Goal: Task Accomplishment & Management: Book appointment/travel/reservation

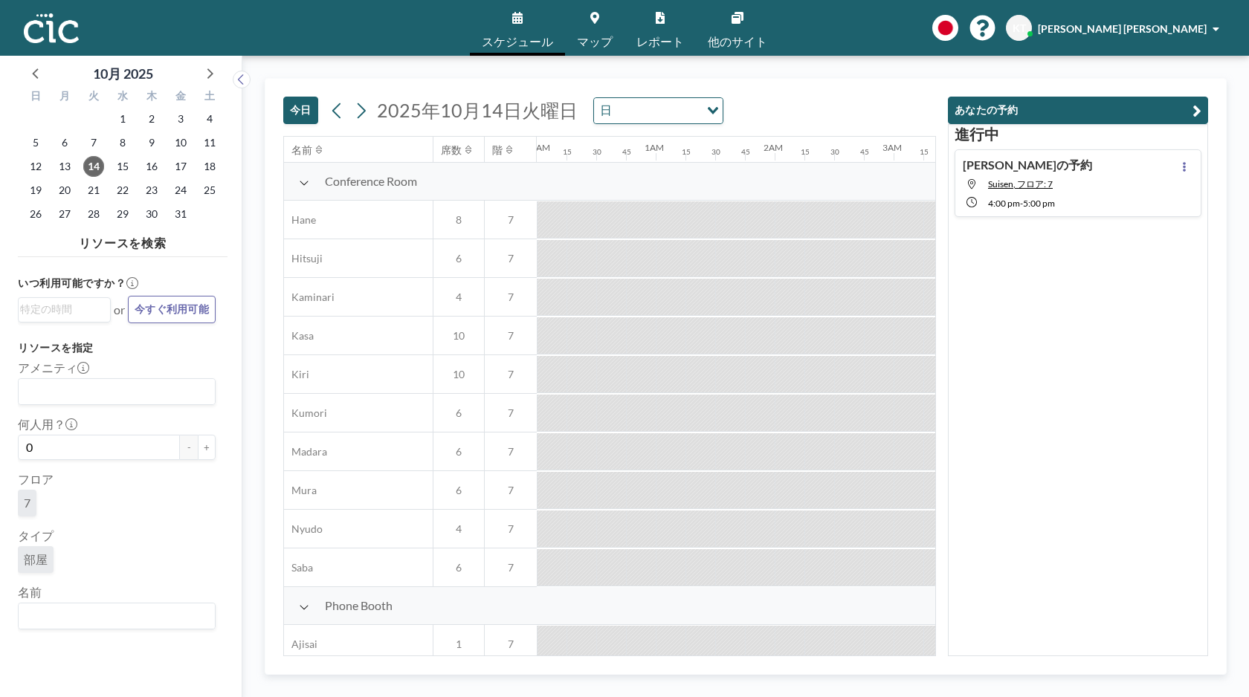
scroll to position [0, 1843]
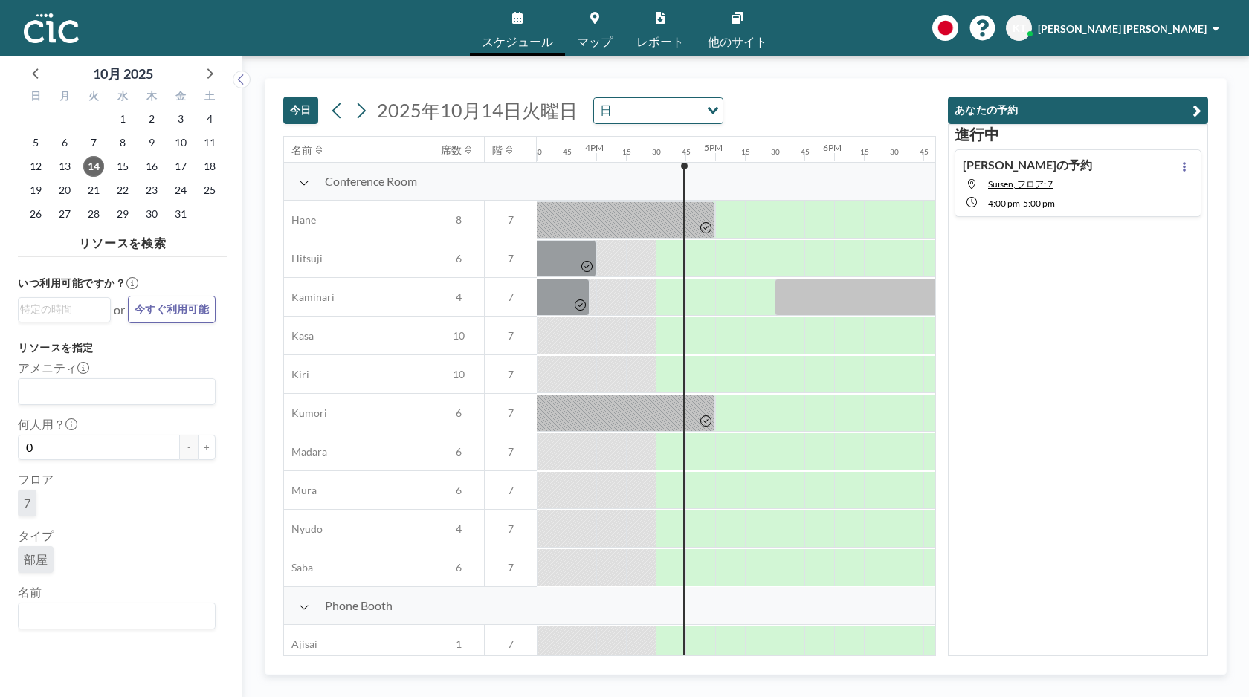
click at [293, 105] on button "今日" at bounding box center [300, 110] width 35 height 27
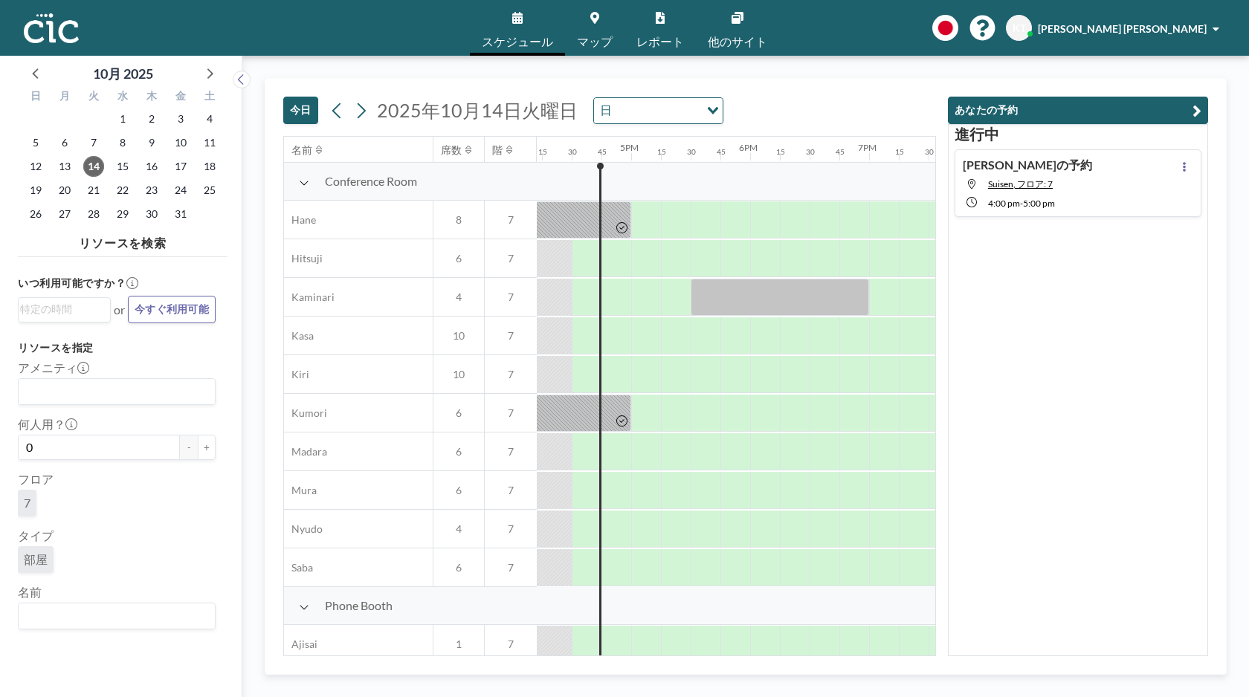
scroll to position [0, 1932]
click at [1202, 27] on span "[PERSON_NAME] [PERSON_NAME]" at bounding box center [1121, 28] width 169 height 13
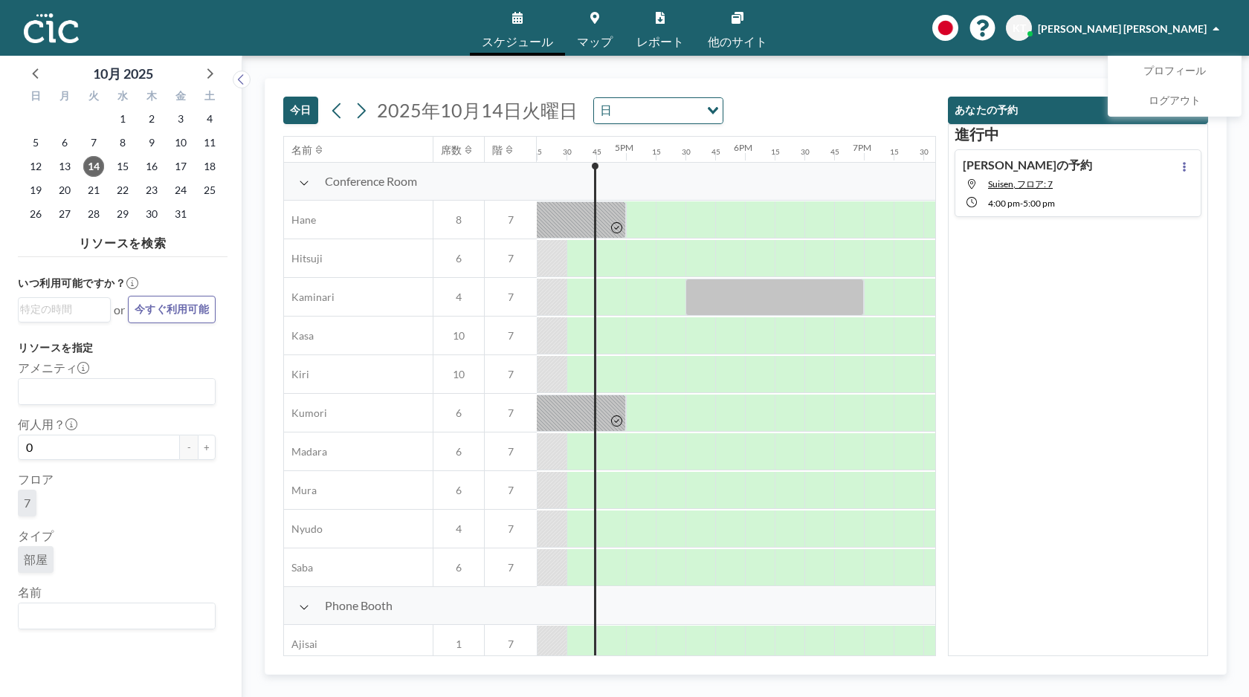
click at [1202, 27] on span "[PERSON_NAME] [PERSON_NAME]" at bounding box center [1121, 28] width 169 height 13
click at [710, 43] on span "他のサイト" at bounding box center [737, 42] width 59 height 12
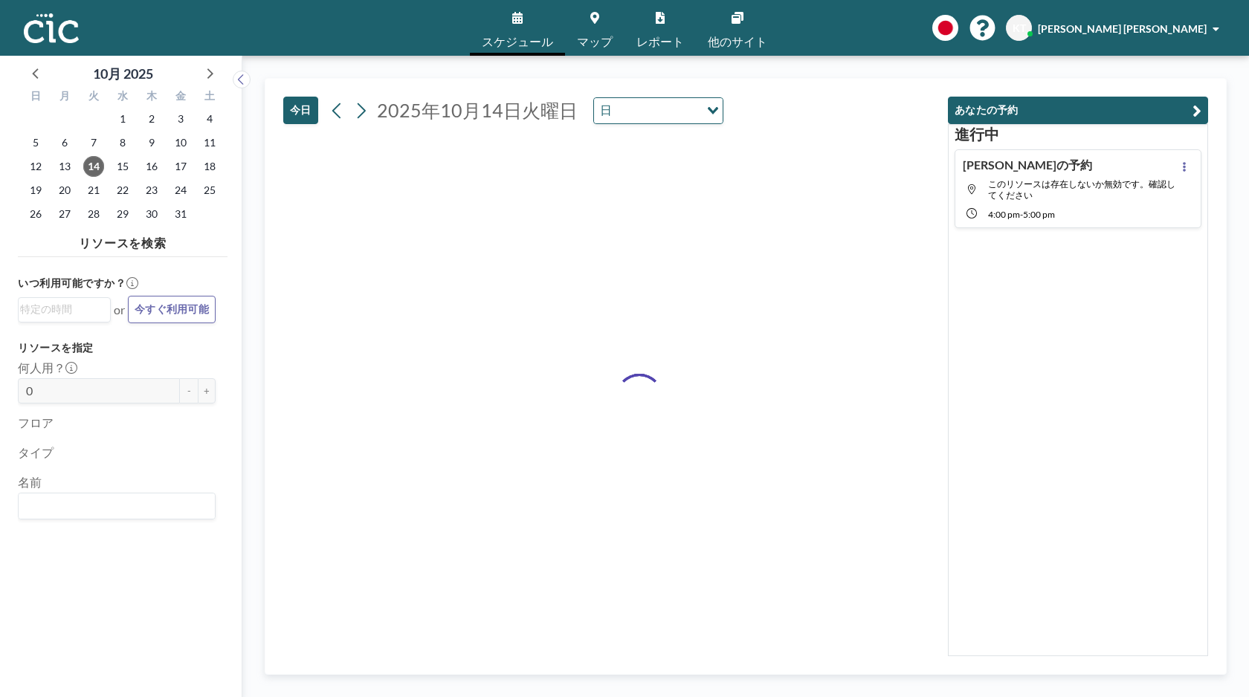
click at [325, 38] on div "スケジュール マップ レポート 他のサイト English Polski 日本語 Española KT Kazuma Tashiro" at bounding box center [624, 28] width 1249 height 56
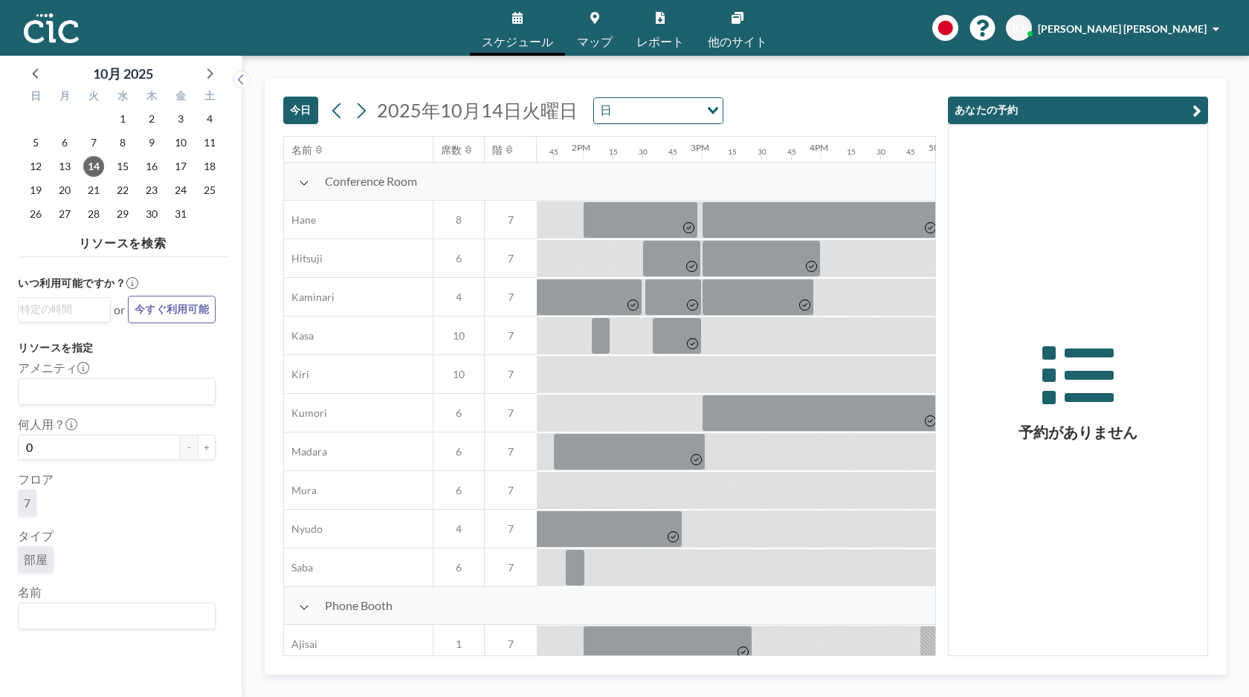
scroll to position [0, 1932]
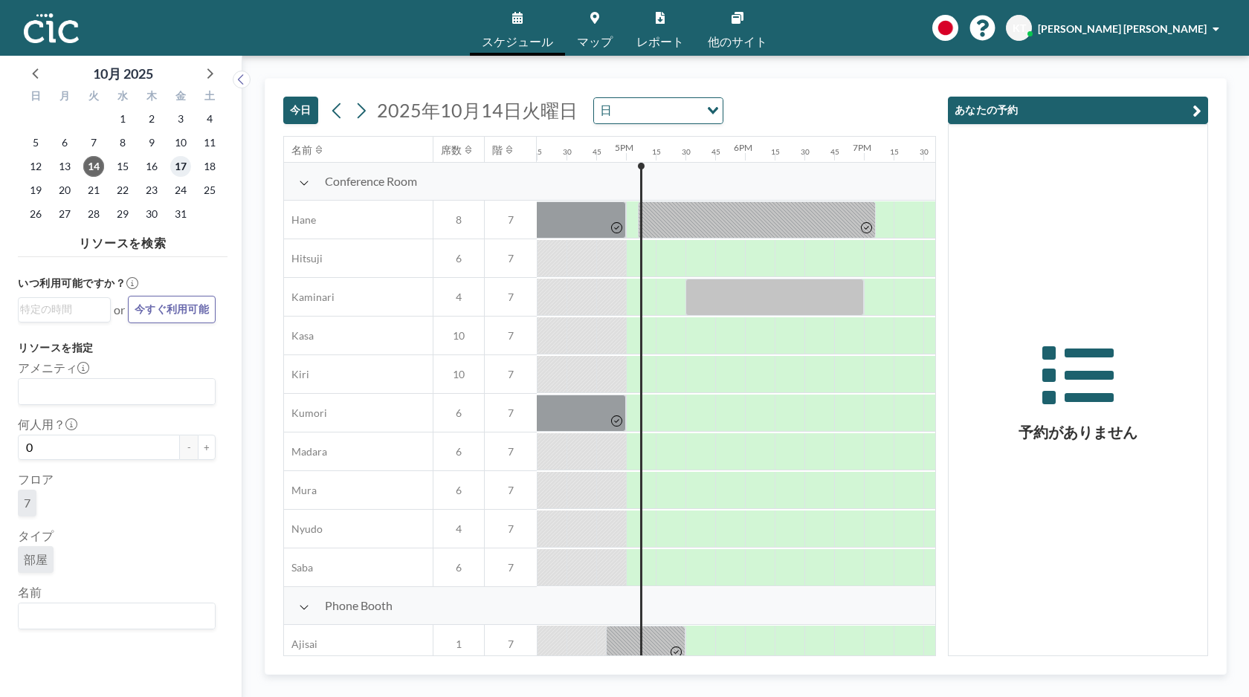
click at [172, 161] on span "17" at bounding box center [180, 166] width 21 height 21
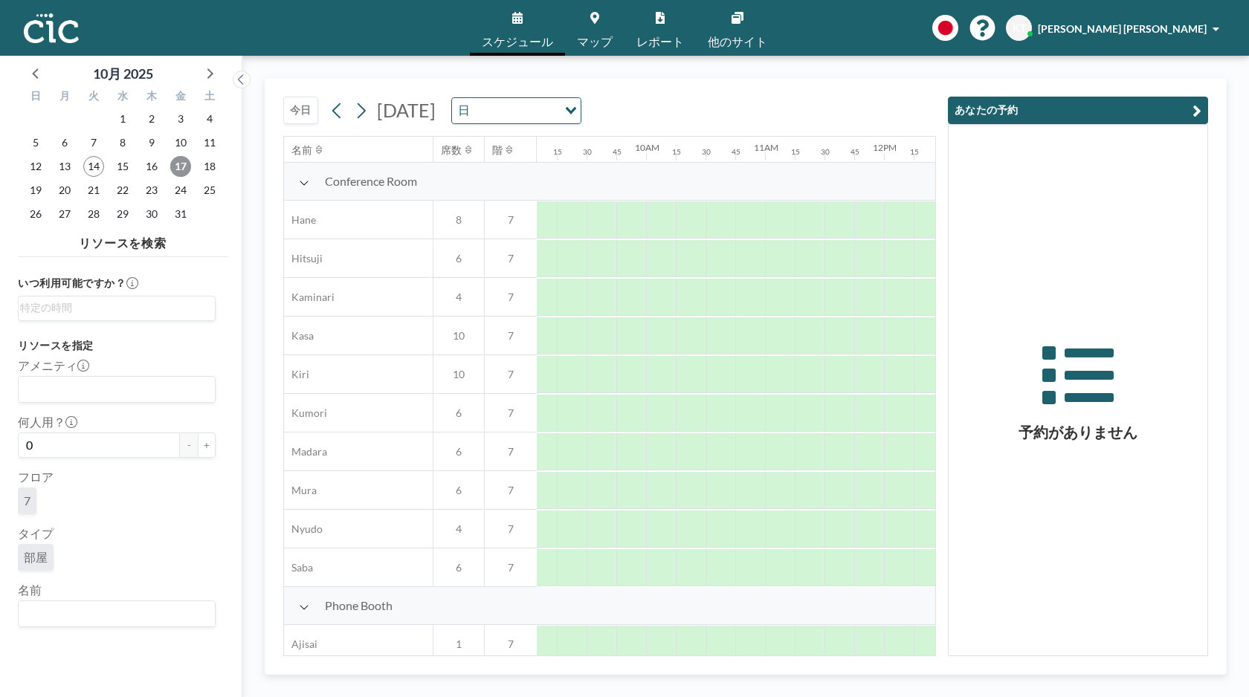
scroll to position [0, 1076]
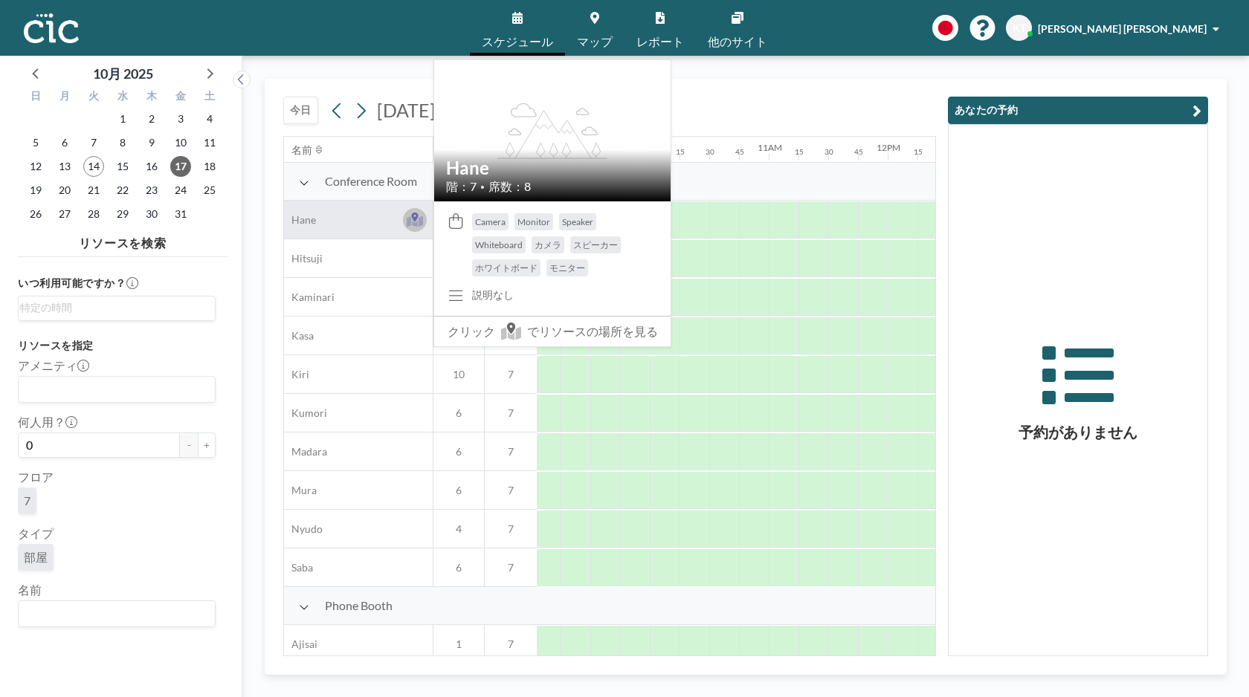
click at [413, 216] on icon at bounding box center [414, 217] width 7 height 9
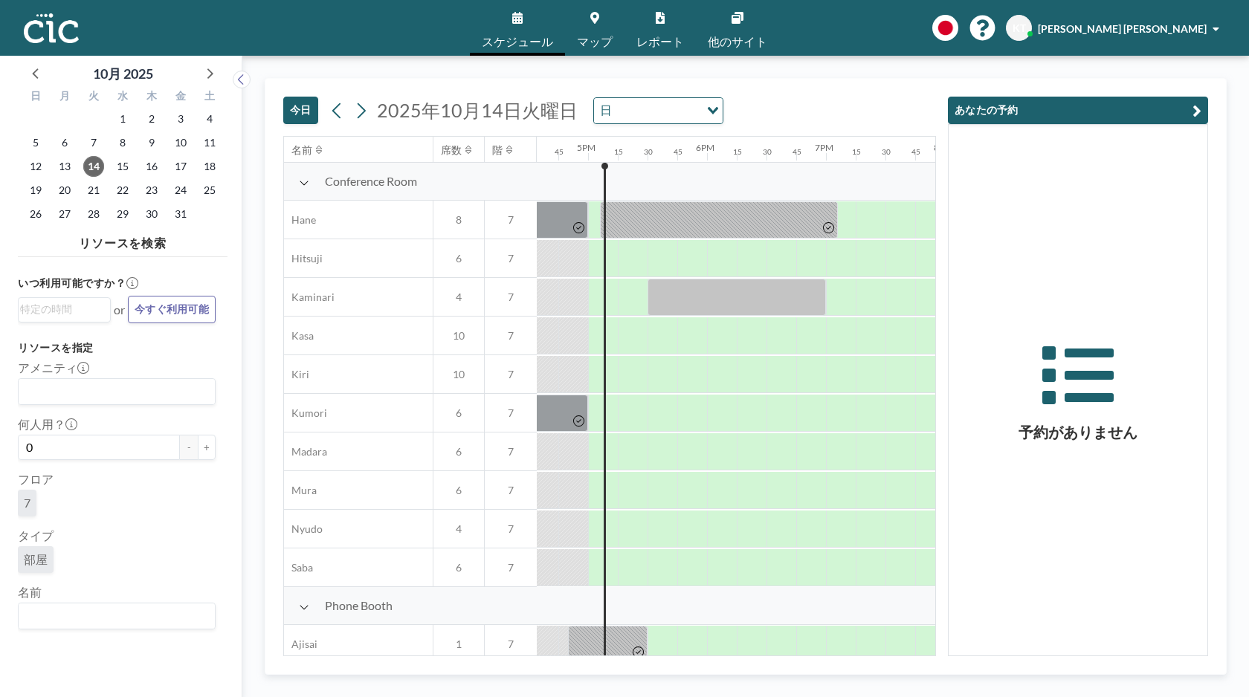
scroll to position [0, 1992]
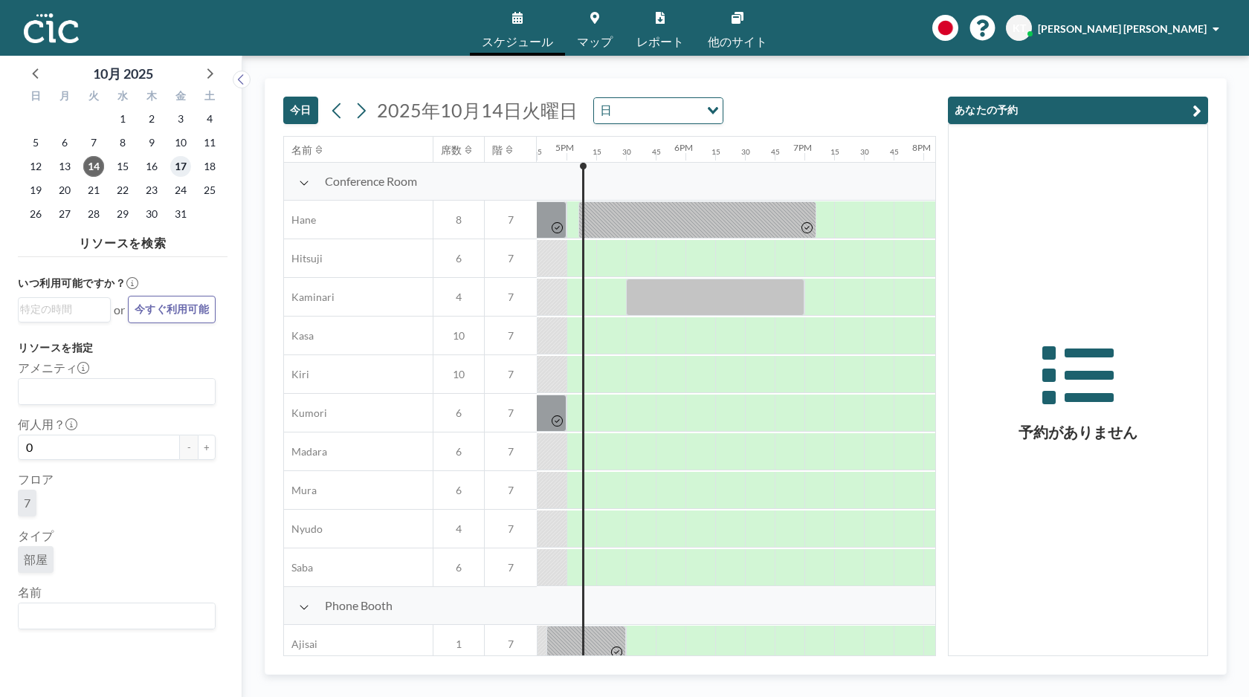
click at [179, 161] on span "17" at bounding box center [180, 166] width 21 height 21
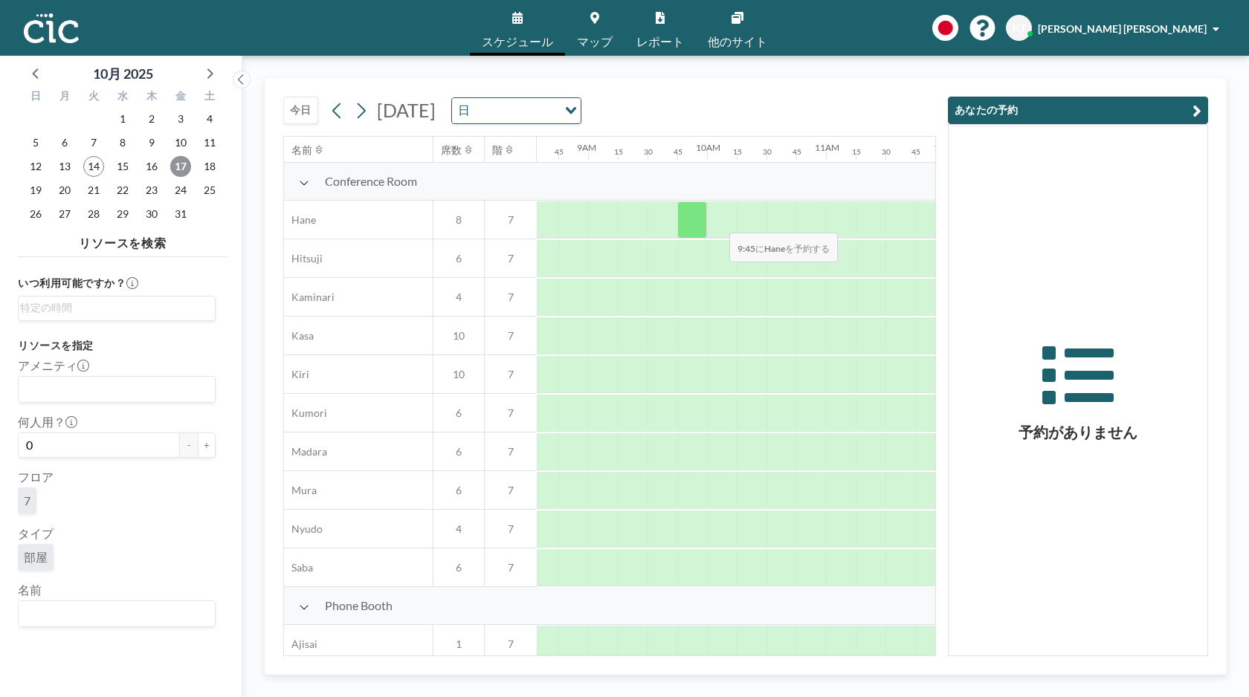
scroll to position [0, 1035]
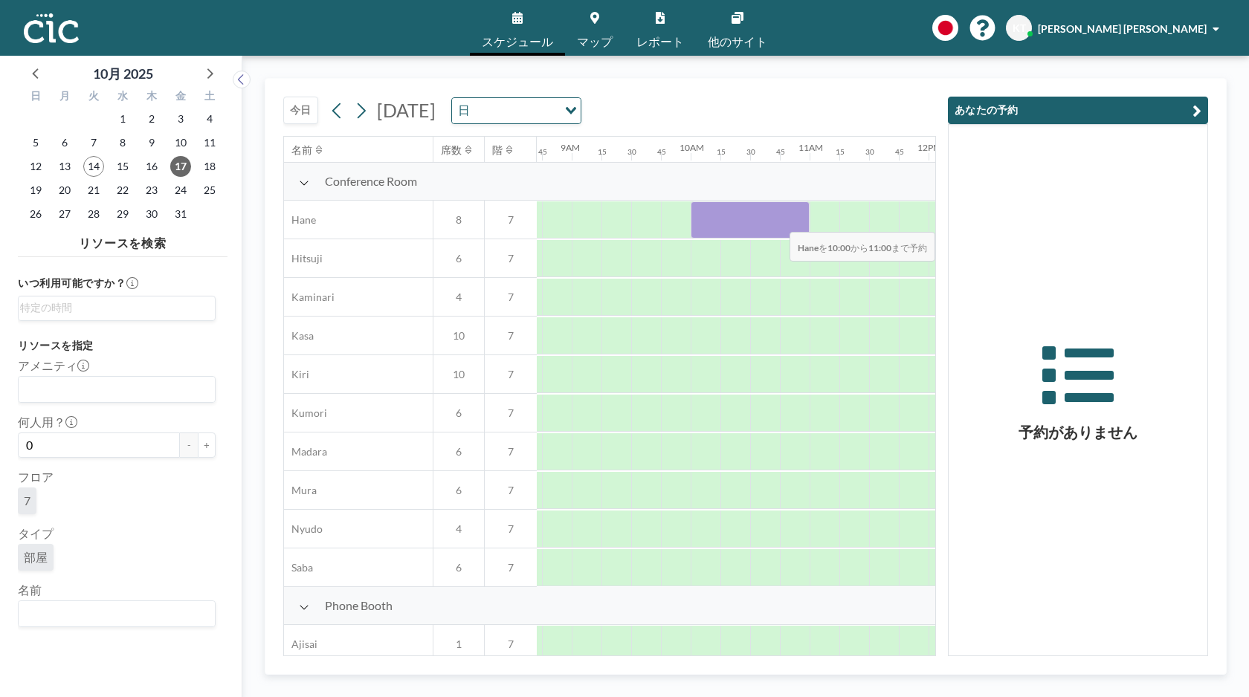
drag, startPoint x: 698, startPoint y: 222, endPoint x: 783, endPoint y: 222, distance: 84.7
click at [783, 222] on div at bounding box center [749, 219] width 119 height 37
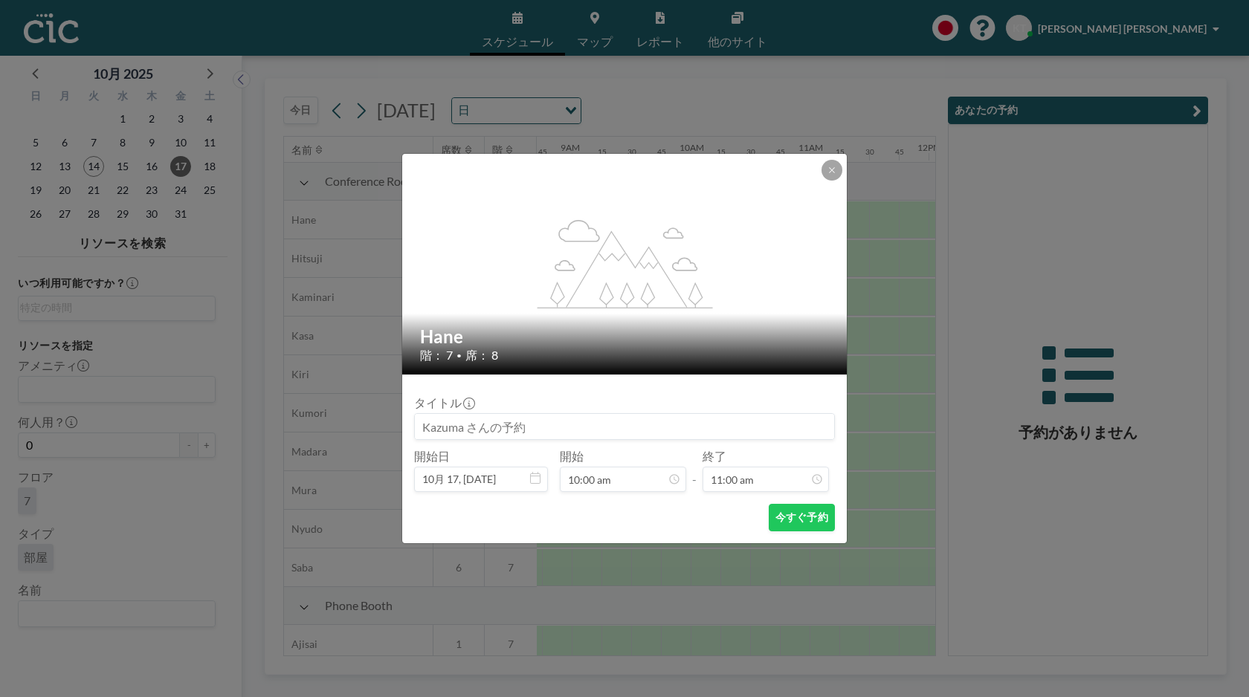
scroll to position [1164, 0]
click at [441, 424] on input at bounding box center [624, 426] width 419 height 25
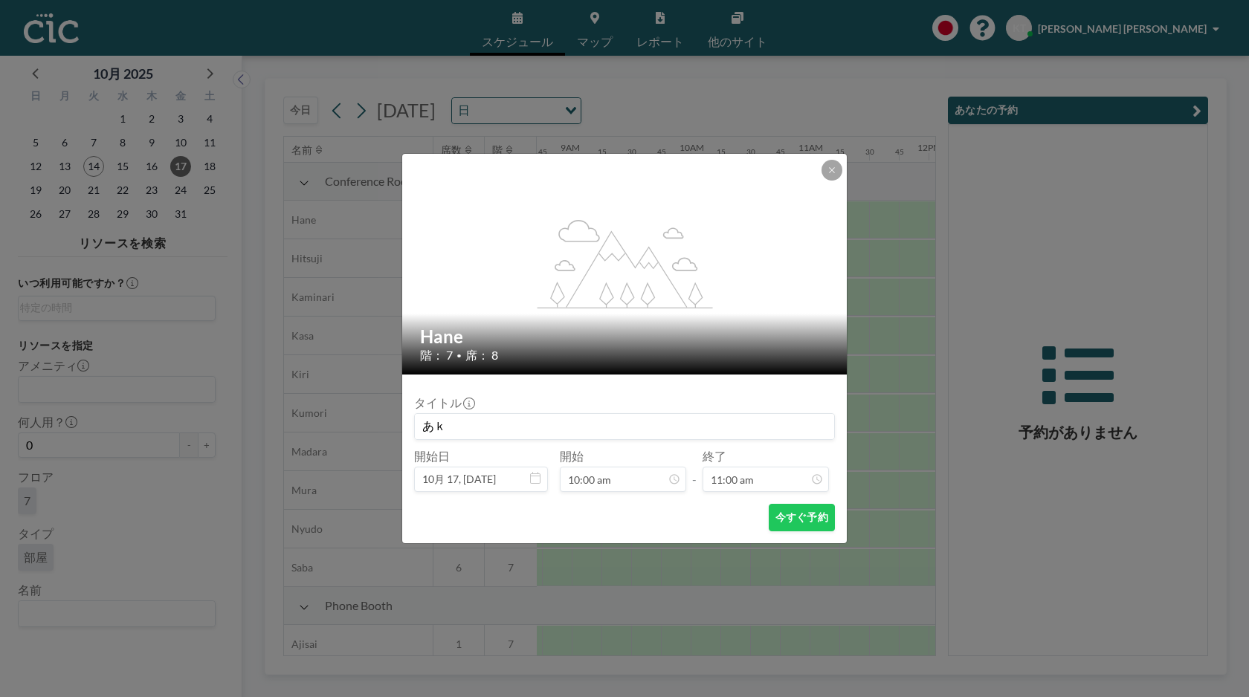
type input "あ"
type input "アーキタイプ 田代"
click at [811, 516] on button "今すぐ予約" at bounding box center [801, 517] width 66 height 27
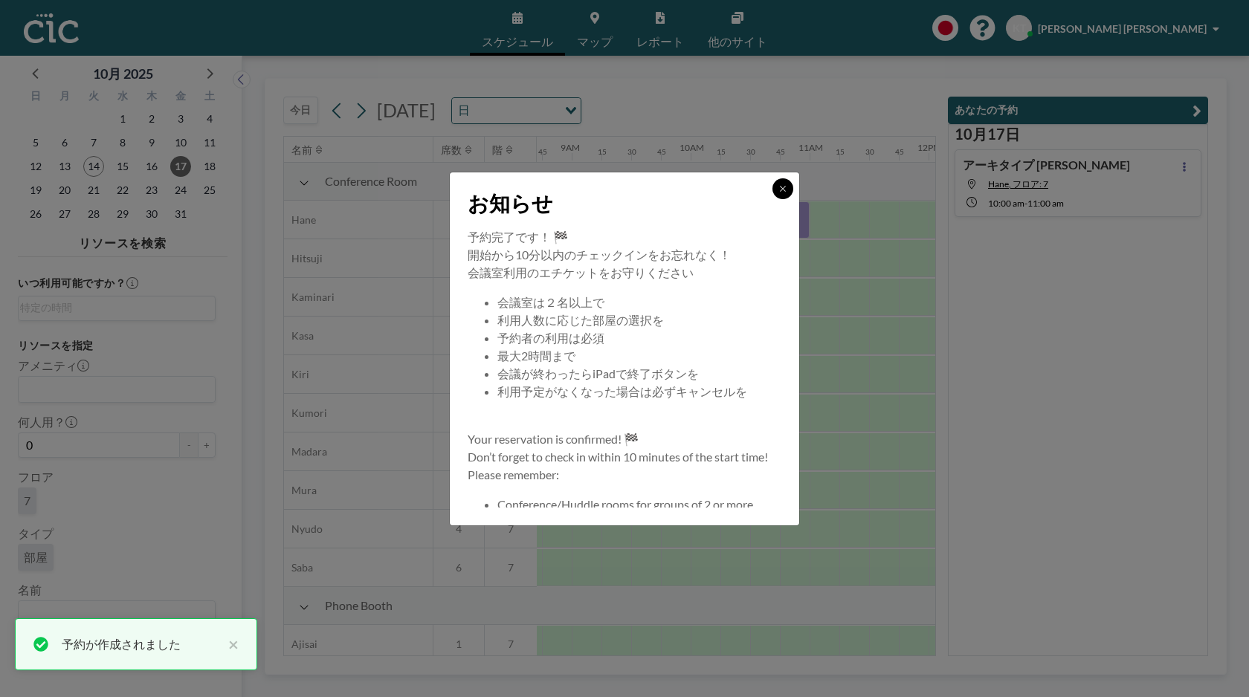
click at [781, 185] on icon at bounding box center [782, 188] width 9 height 9
